Goal: Task Accomplishment & Management: Complete application form

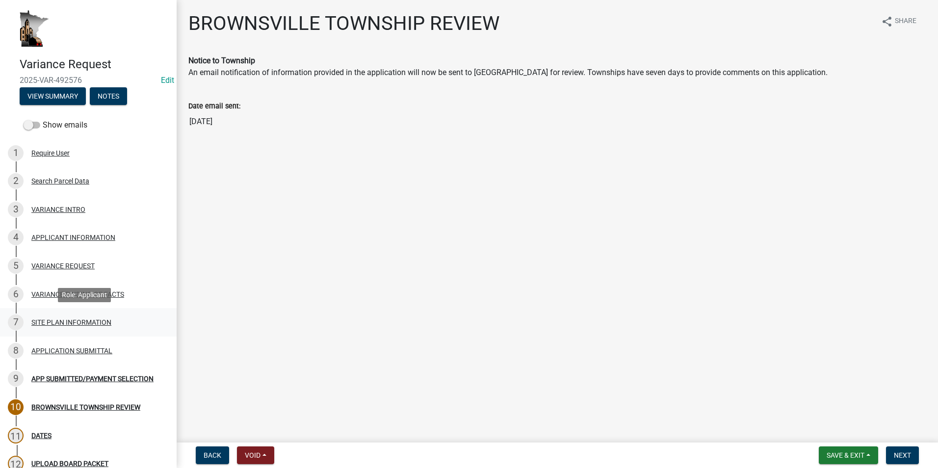
click at [61, 322] on div "SITE PLAN INFORMATION" at bounding box center [71, 322] width 80 height 7
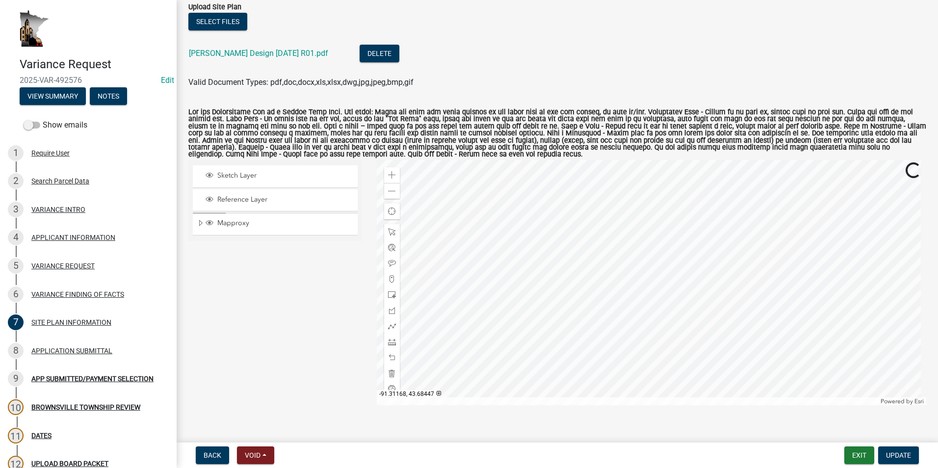
scroll to position [98, 0]
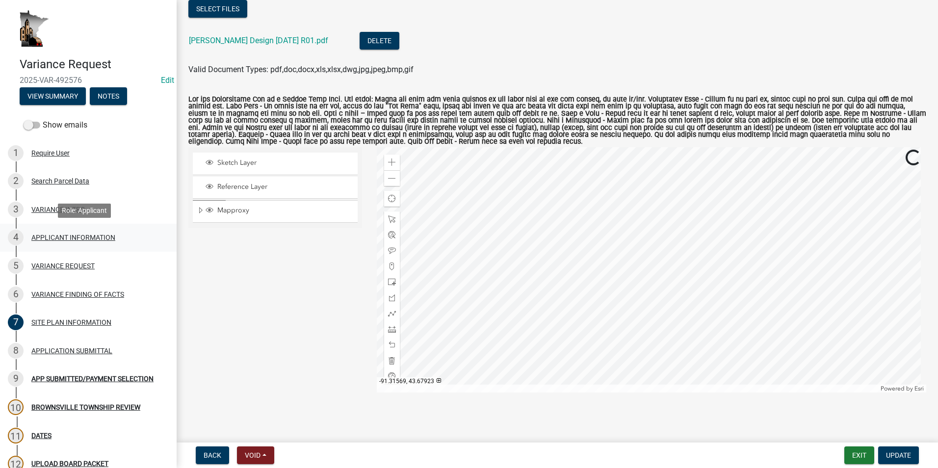
click at [59, 238] on div "APPLICANT INFORMATION" at bounding box center [73, 237] width 84 height 7
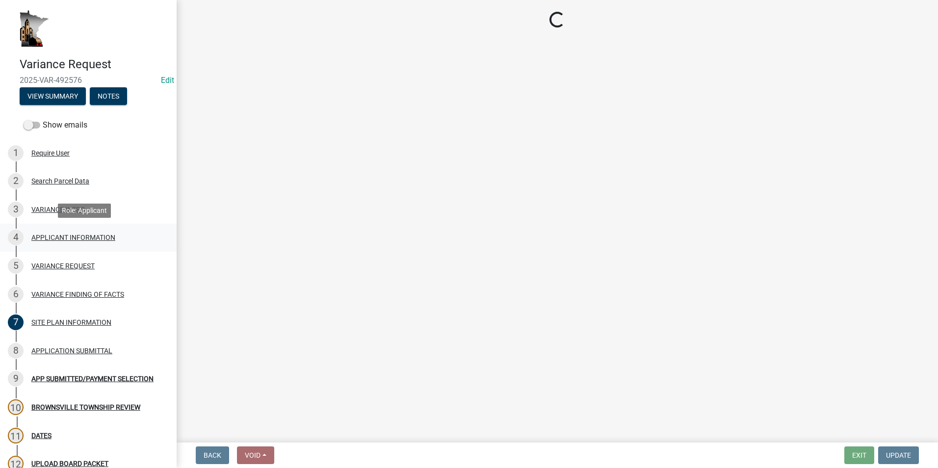
select select "74fadf94-a0d3-49f1-8630-1325ab1771d6"
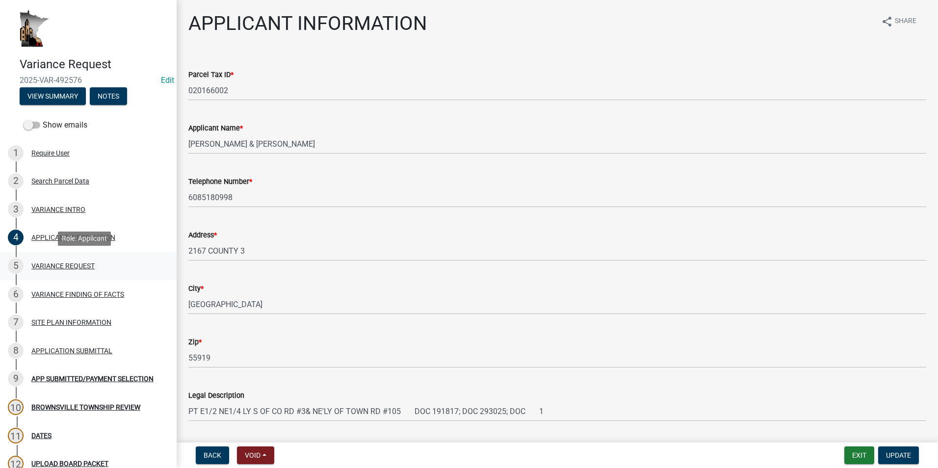
click at [69, 266] on div "VARIANCE REQUEST" at bounding box center [62, 265] width 63 height 7
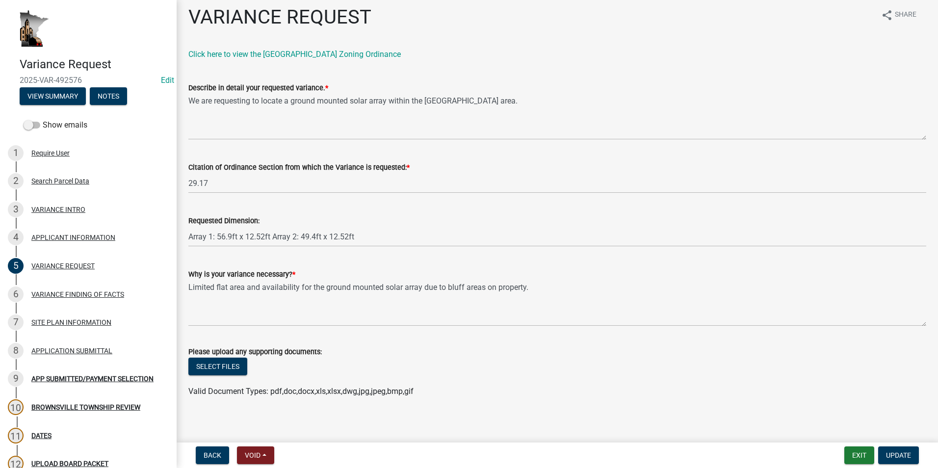
scroll to position [12, 0]
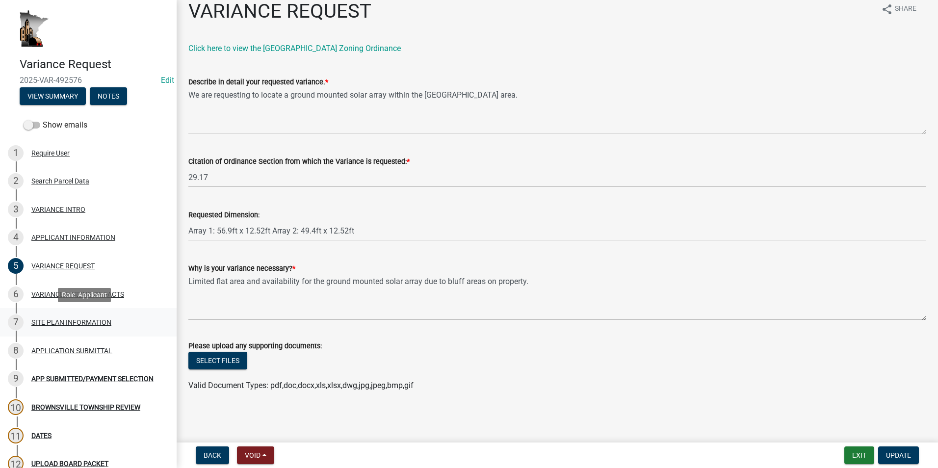
click at [94, 324] on div "SITE PLAN INFORMATION" at bounding box center [71, 322] width 80 height 7
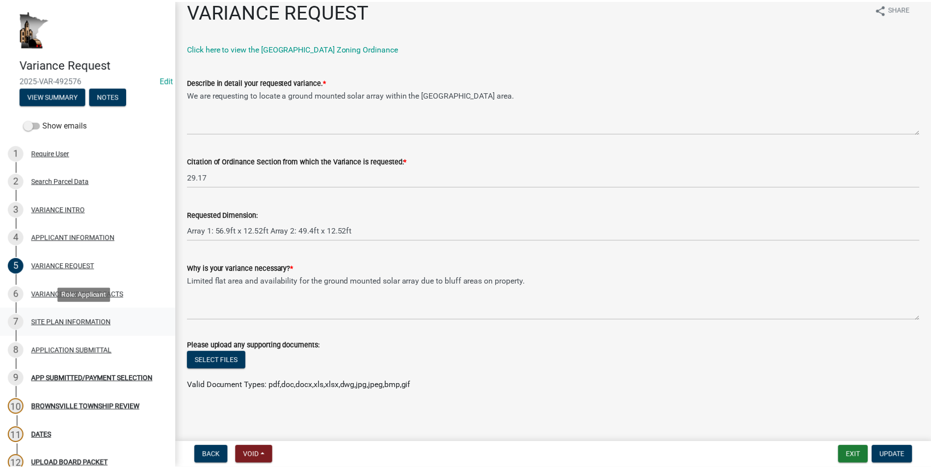
scroll to position [0, 0]
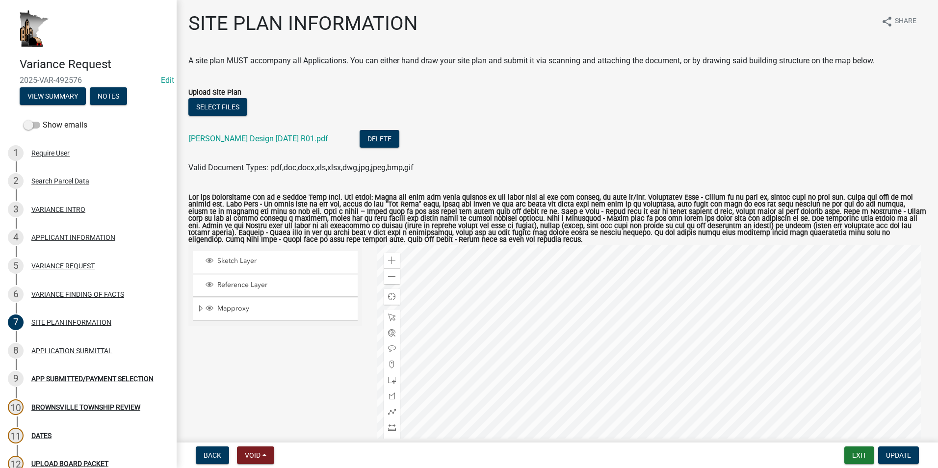
click at [614, 337] on div at bounding box center [652, 367] width 550 height 245
click at [596, 343] on div at bounding box center [652, 367] width 550 height 245
click at [607, 380] on div at bounding box center [652, 367] width 550 height 245
click at [871, 459] on button "Exit" at bounding box center [859, 455] width 30 height 18
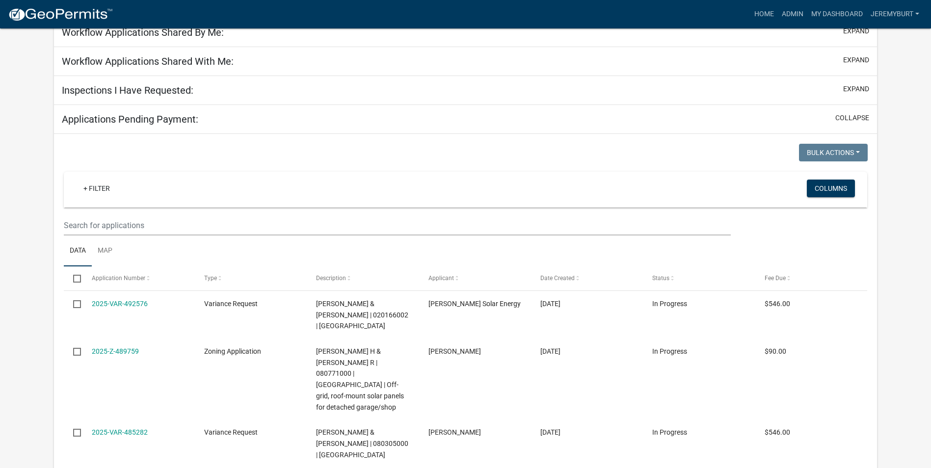
scroll to position [147, 0]
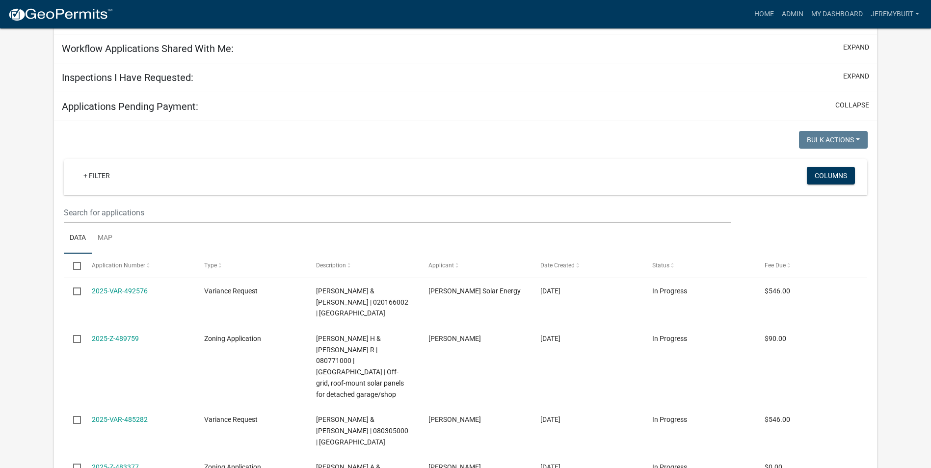
select select "2: 50"
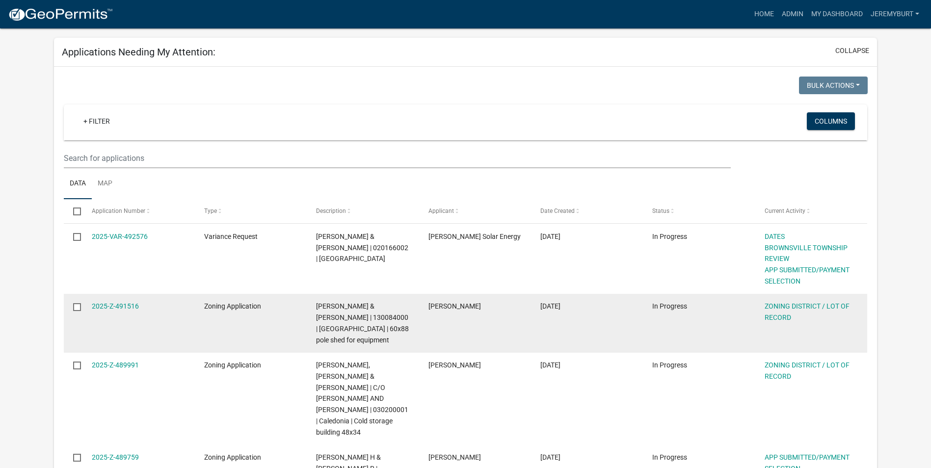
scroll to position [56, 0]
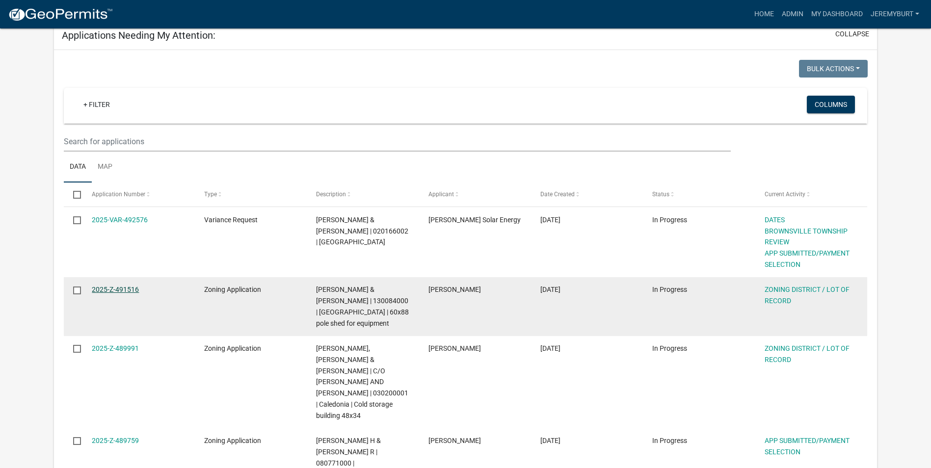
click at [123, 289] on link "2025-Z-491516" at bounding box center [115, 289] width 47 height 8
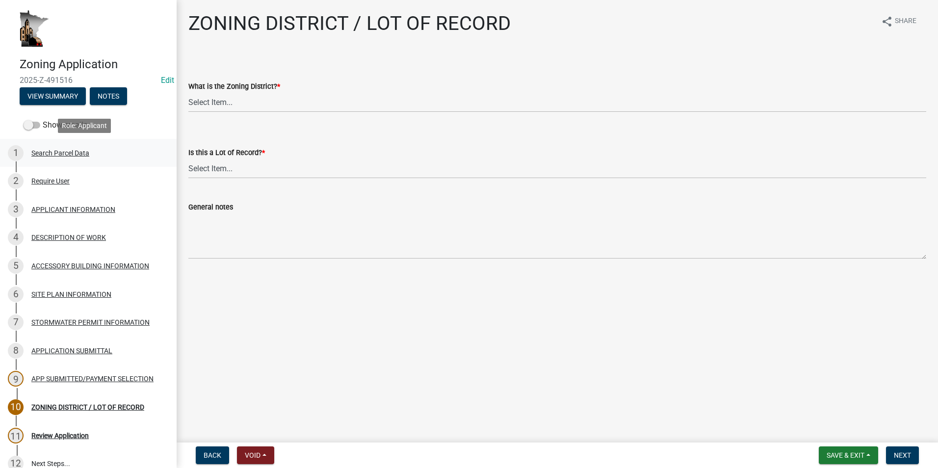
click at [58, 155] on div "Search Parcel Data" at bounding box center [60, 153] width 58 height 7
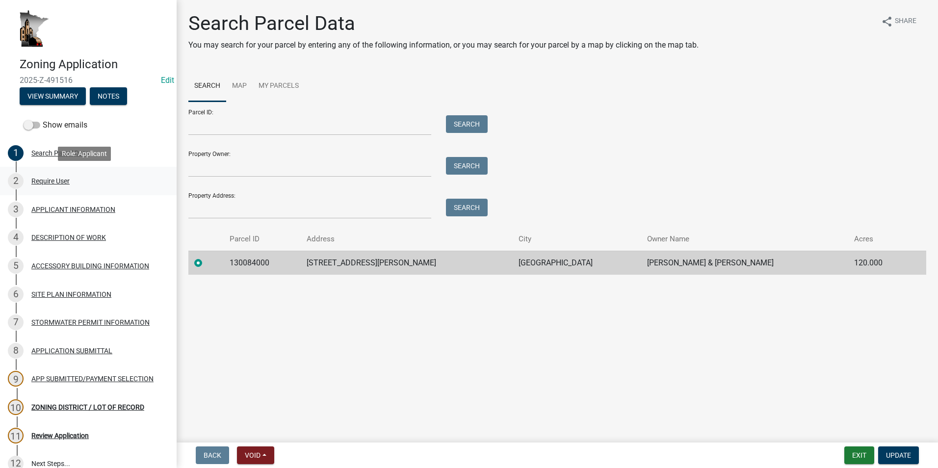
click at [55, 180] on div "Require User" at bounding box center [50, 181] width 38 height 7
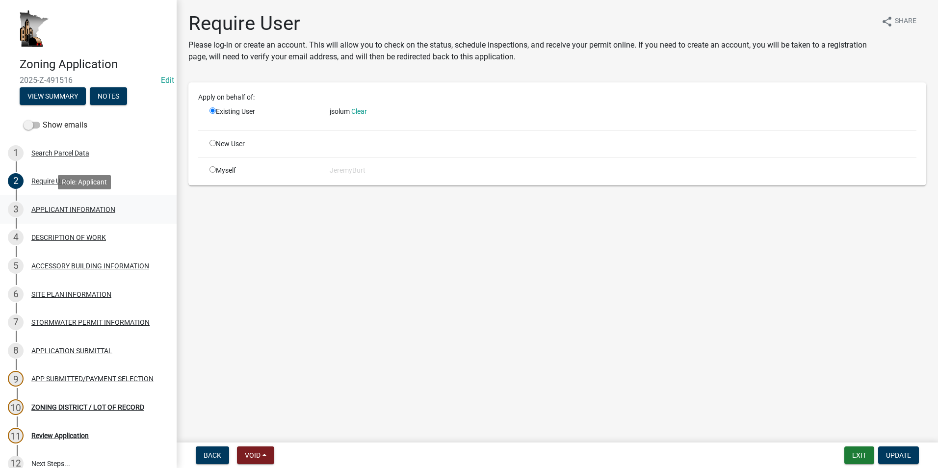
click at [54, 207] on div "APPLICANT INFORMATION" at bounding box center [73, 209] width 84 height 7
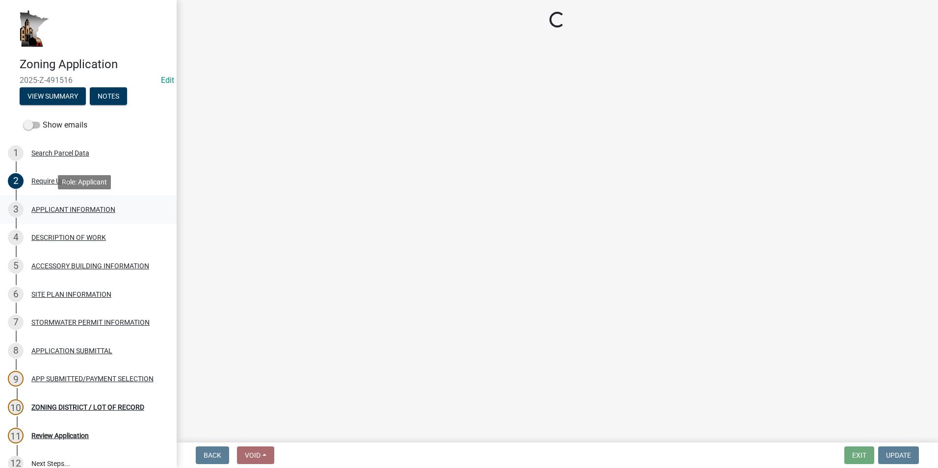
select select "5d5ec67e-83f1-4720-bb1f-c45cadde6202"
select select "87bd8246-e010-4864-ada3-31d8f143e470"
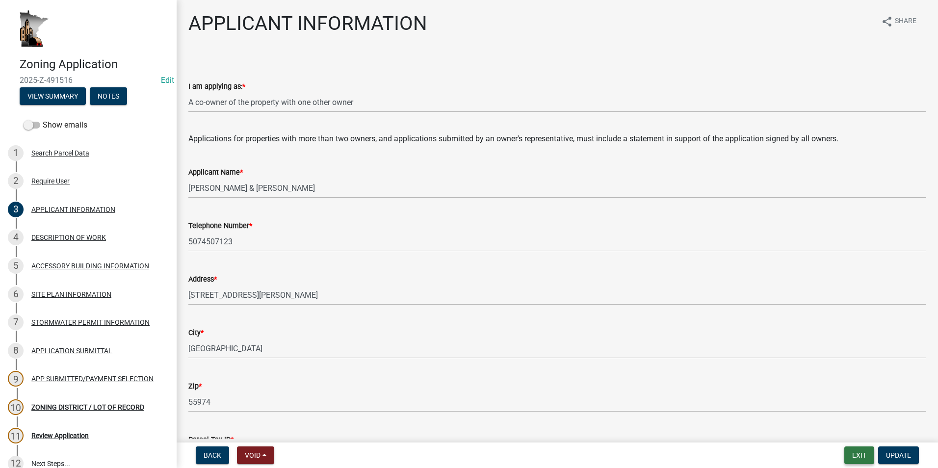
click at [860, 456] on button "Exit" at bounding box center [859, 455] width 30 height 18
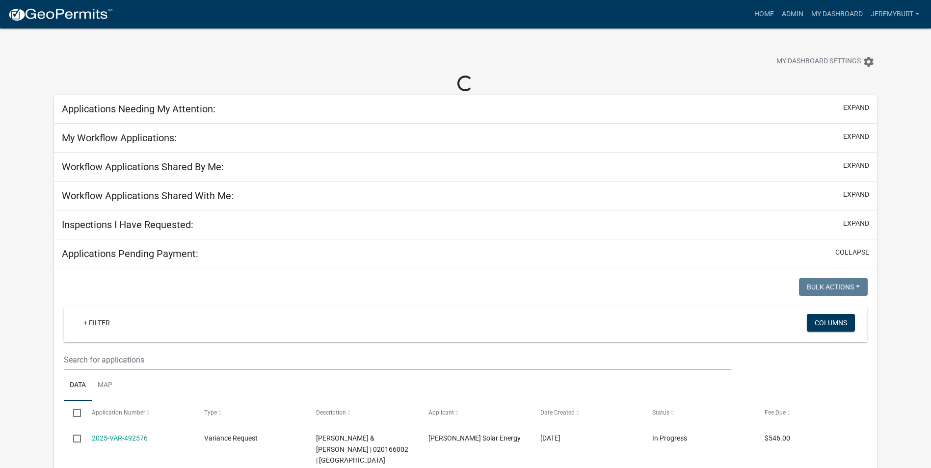
select select "2: 50"
